Goal: Task Accomplishment & Management: Manage account settings

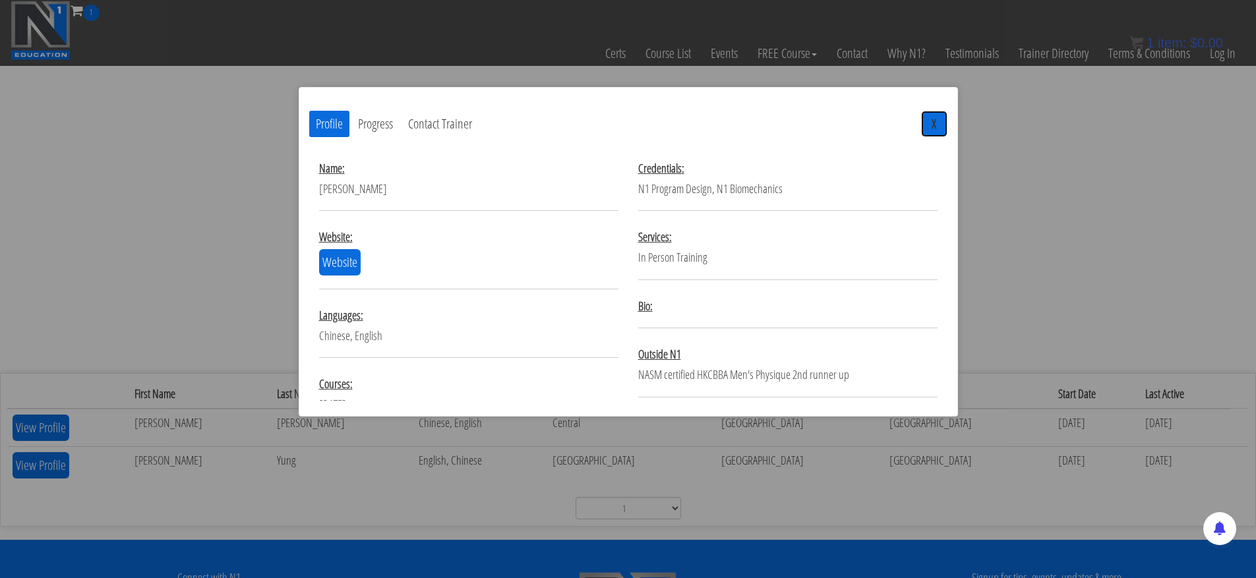
scroll to position [83, 0]
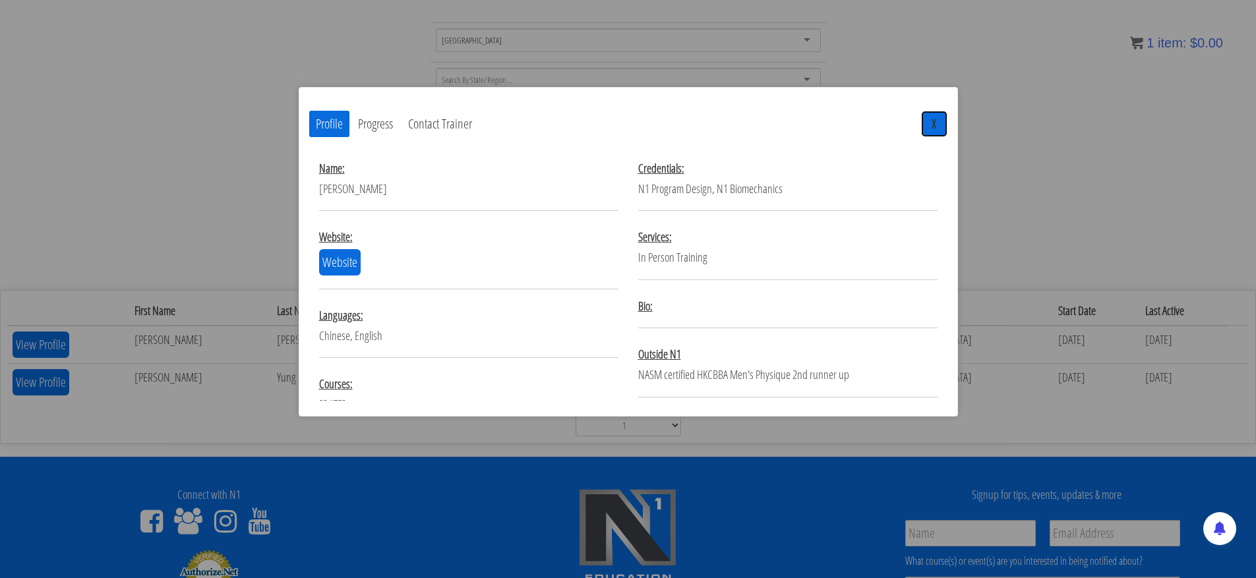
click at [927, 129] on button "X" at bounding box center [934, 124] width 26 height 26
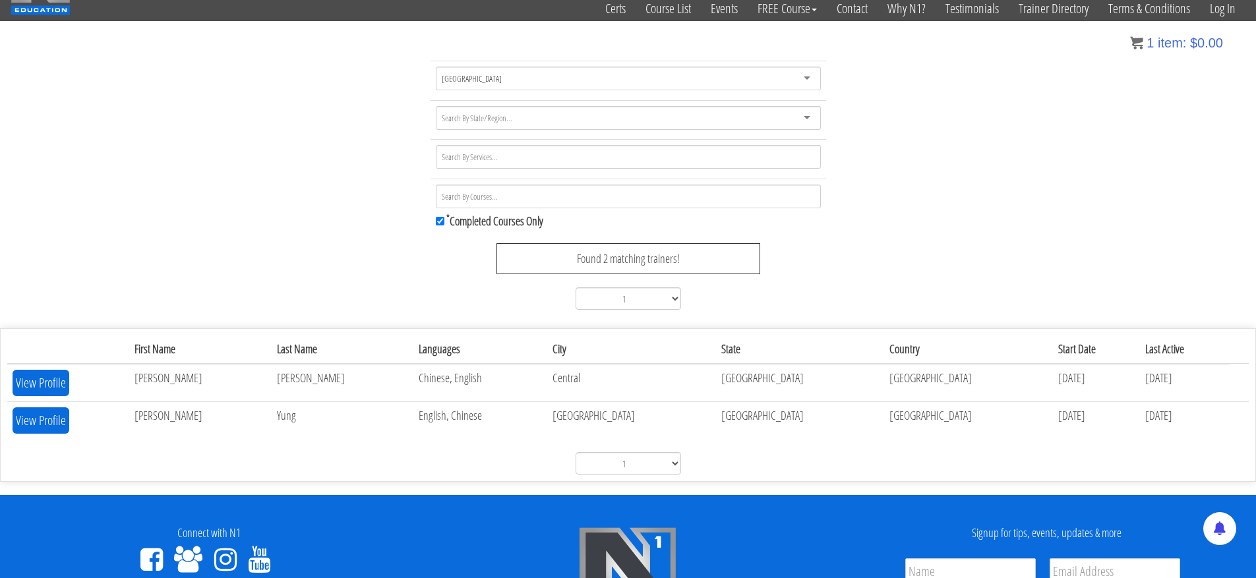
scroll to position [0, 0]
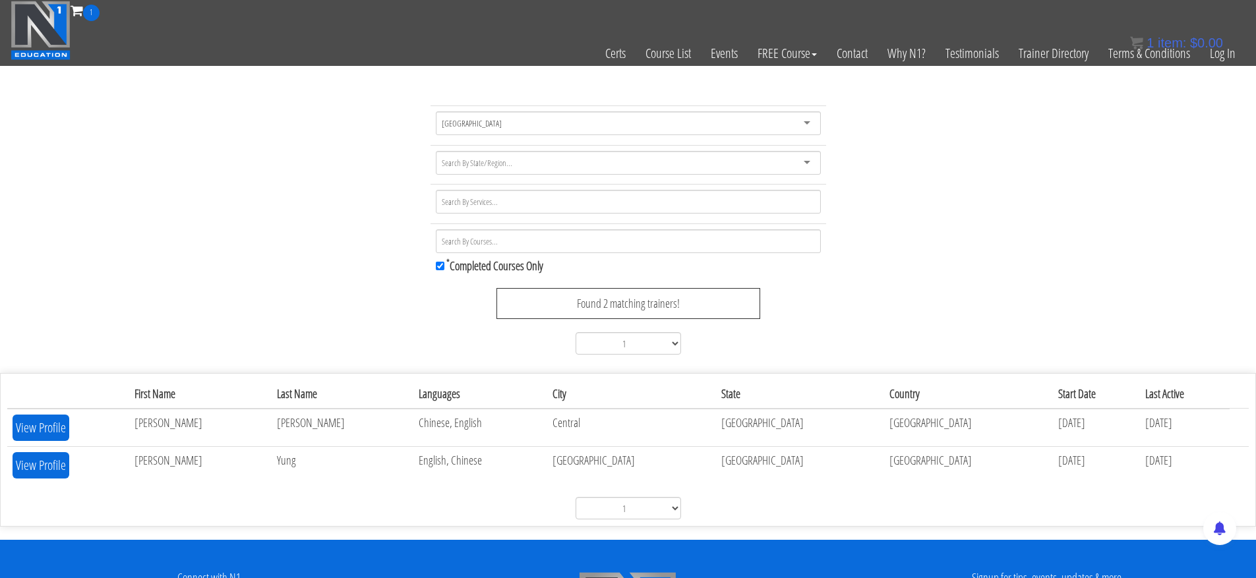
click at [1222, 52] on div "1 item: $ 0.00" at bounding box center [1176, 43] width 93 height 20
click at [1221, 59] on link "Log In" at bounding box center [1222, 53] width 45 height 65
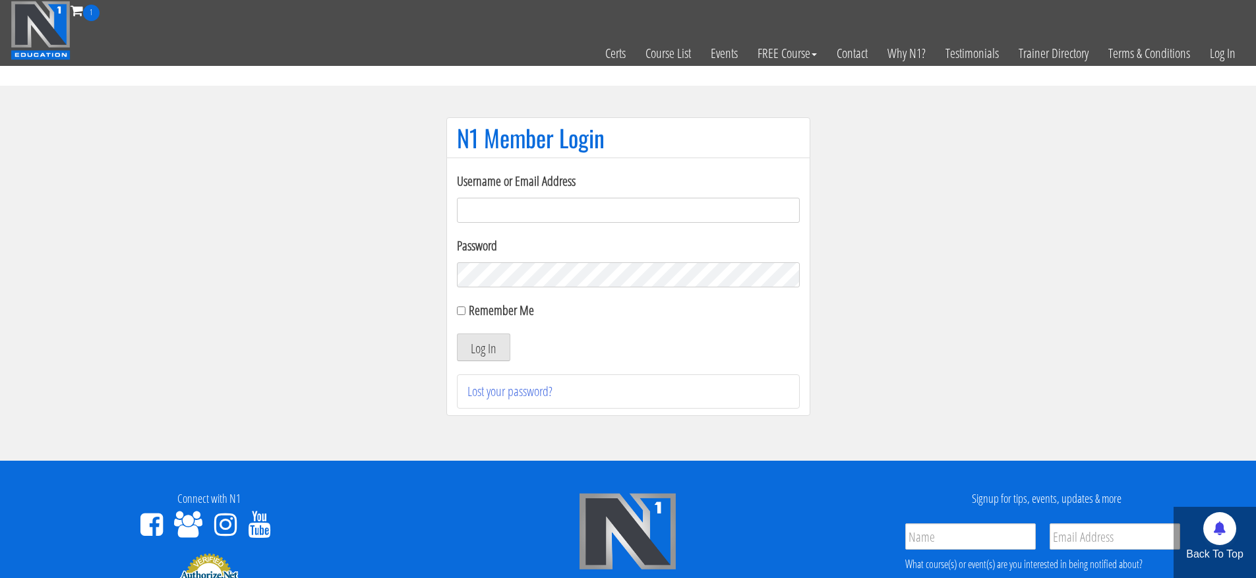
click at [558, 209] on input "Username or Email Address" at bounding box center [628, 210] width 343 height 25
type input "cip1025@gmail.com"
click at [457, 333] on button "Log In" at bounding box center [483, 347] width 53 height 28
